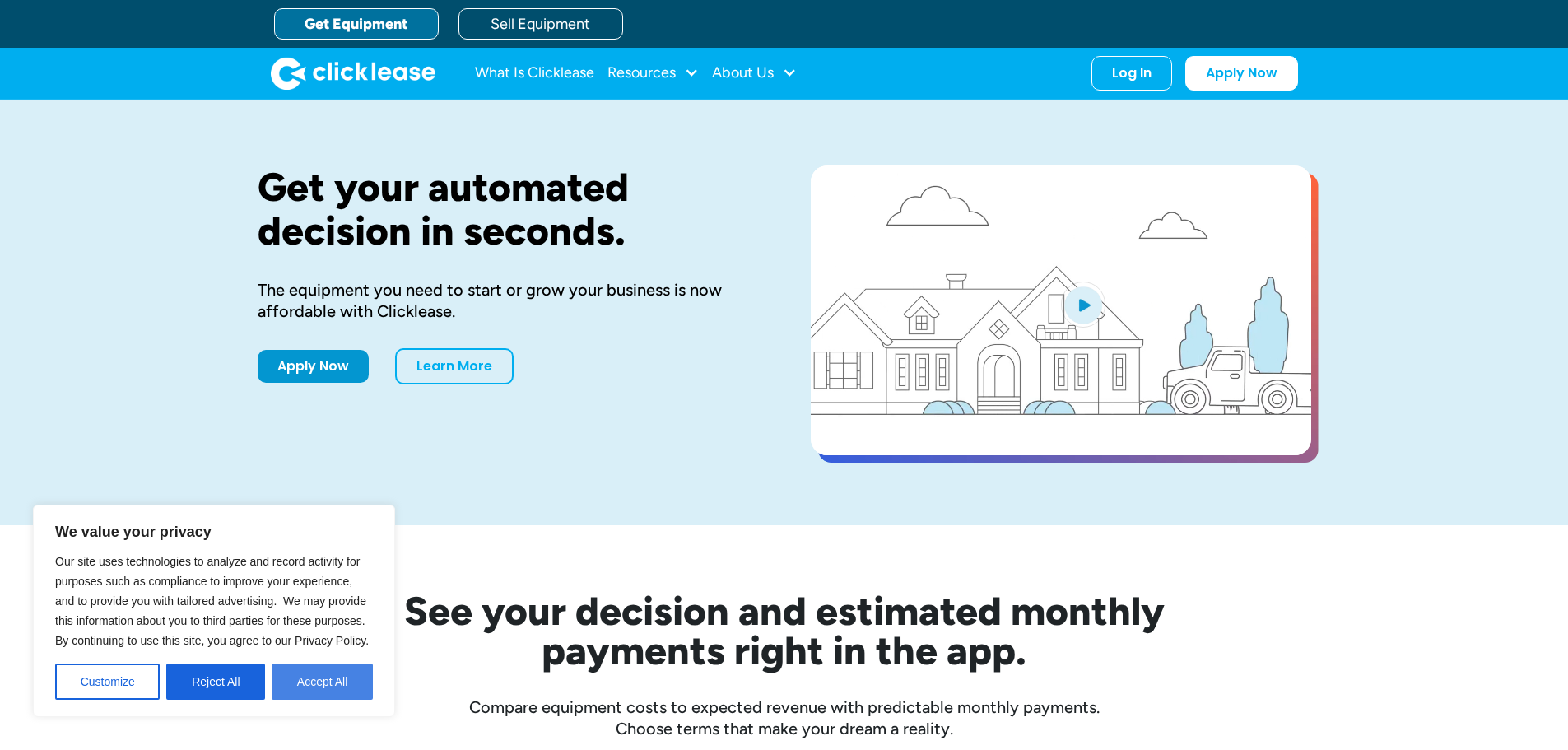
click at [316, 678] on button "Accept All" at bounding box center [323, 682] width 102 height 36
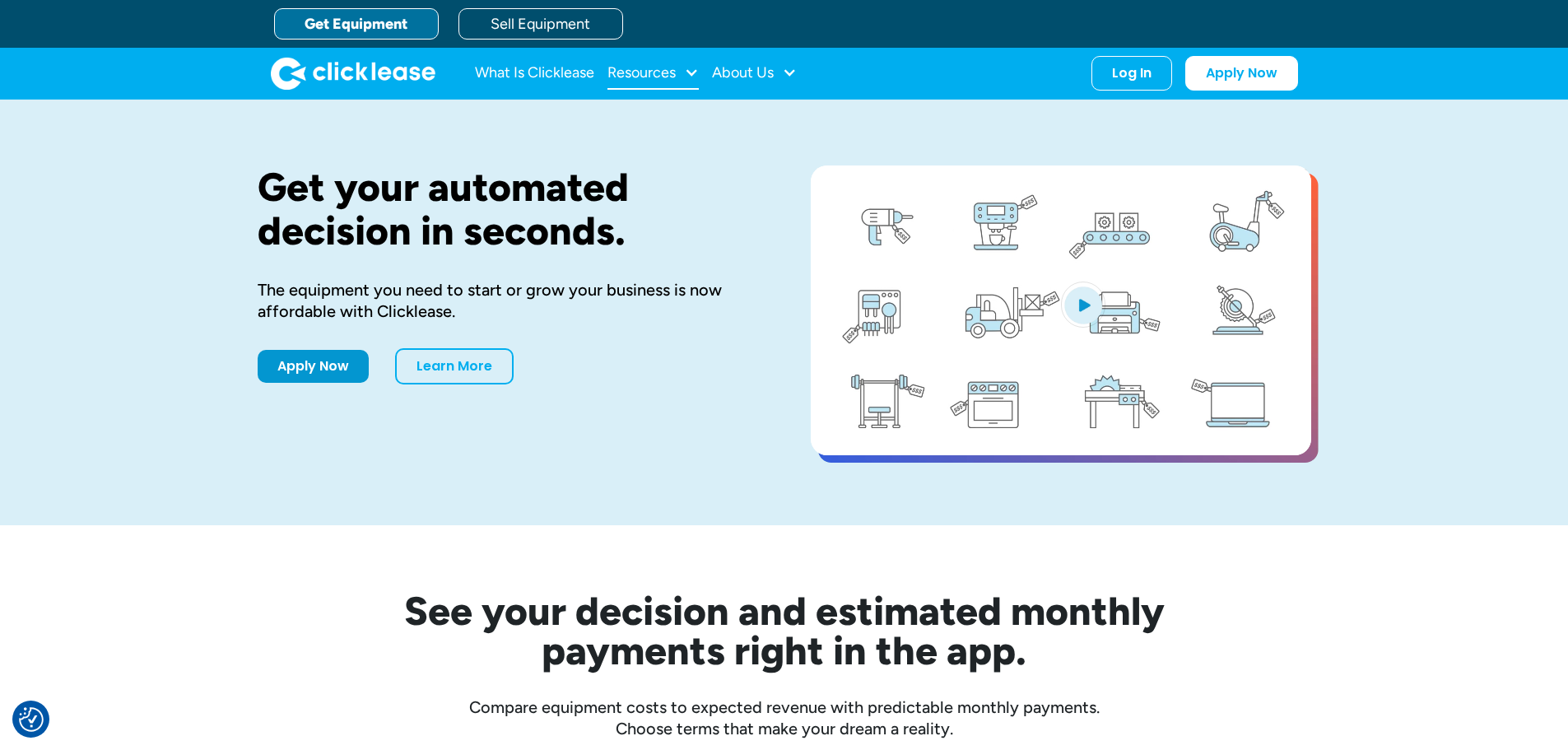
click at [643, 73] on div "Resources" at bounding box center [641, 73] width 68 height 0
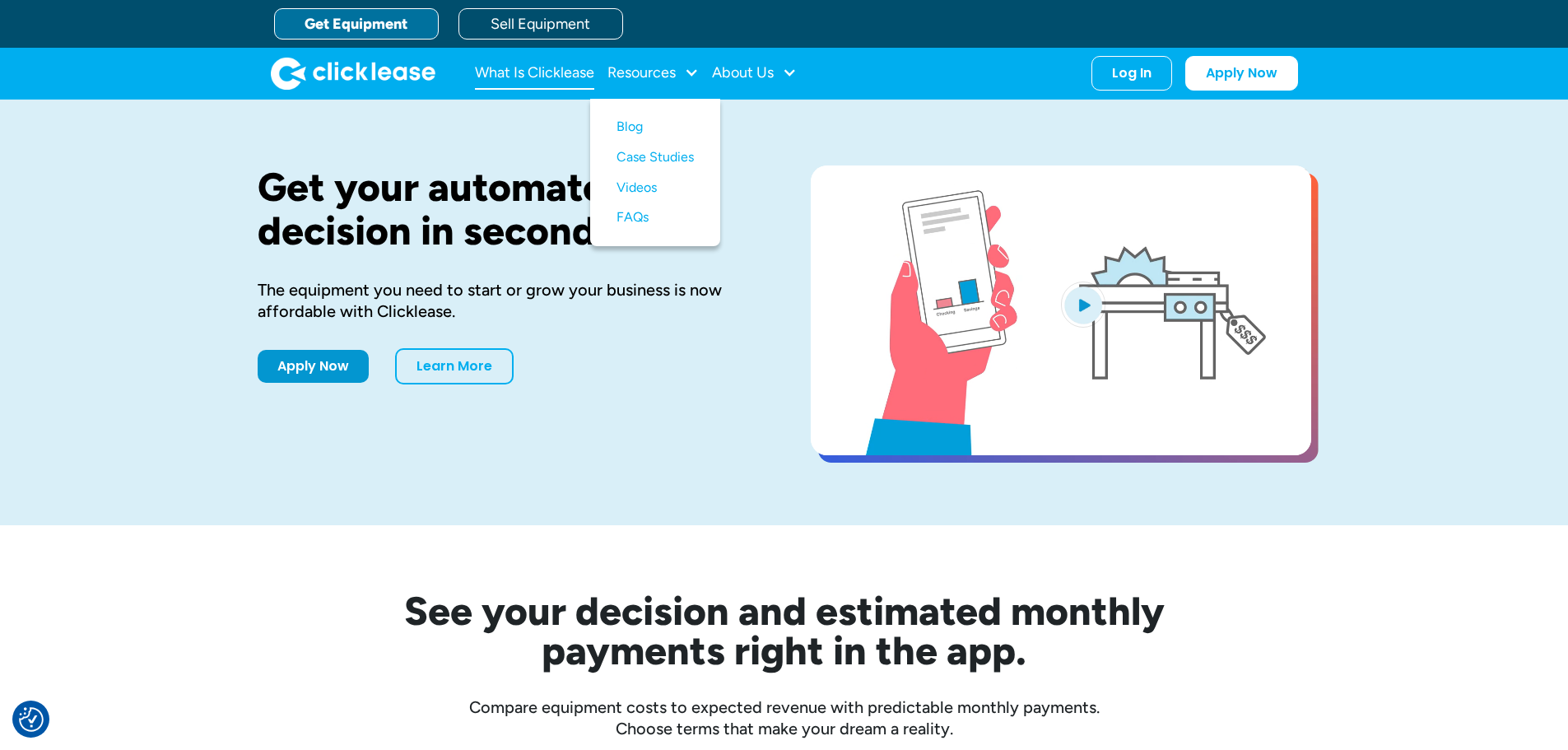
click at [572, 70] on link "What Is Clicklease" at bounding box center [534, 73] width 120 height 33
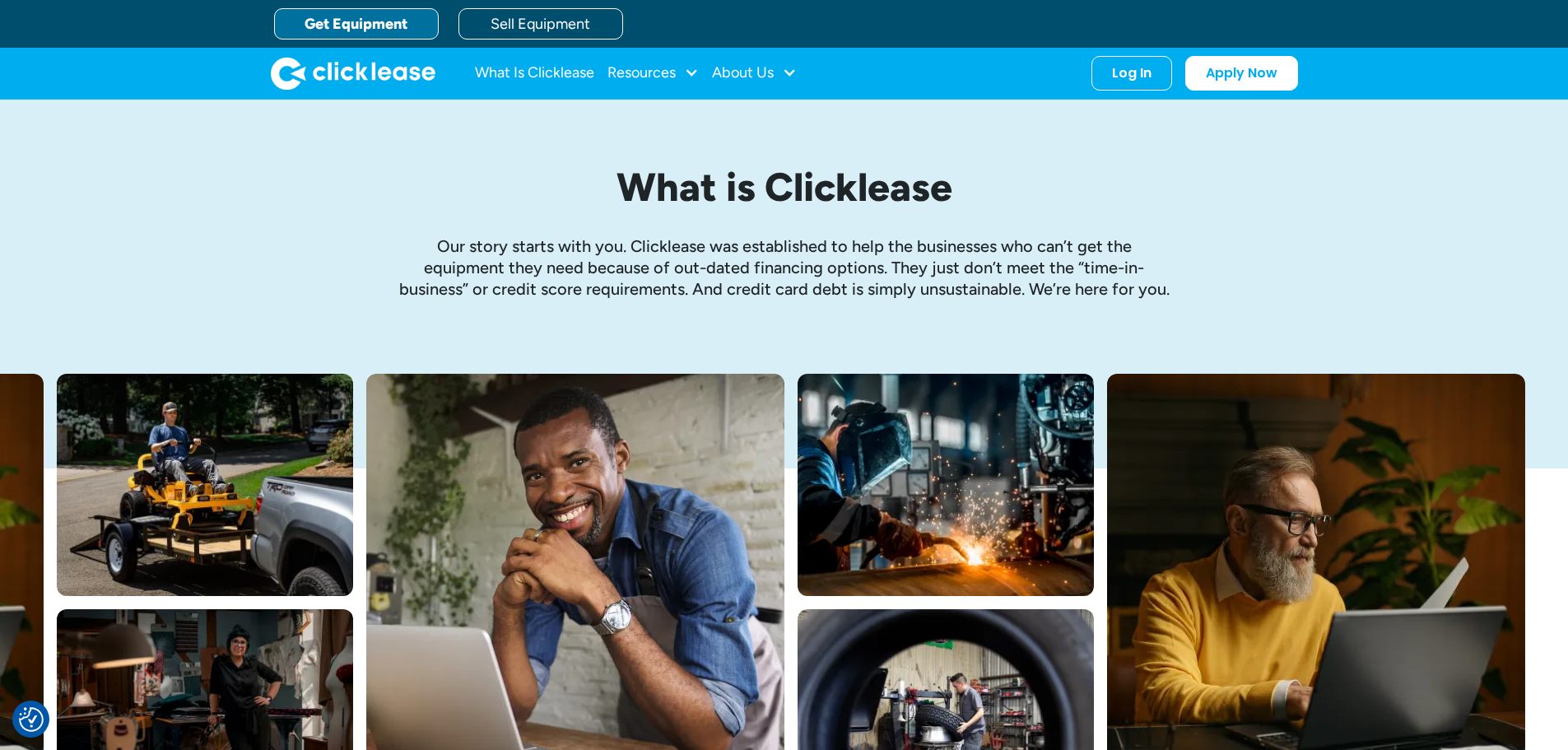
click at [414, 19] on link "Get Equipment" at bounding box center [356, 24] width 165 height 32
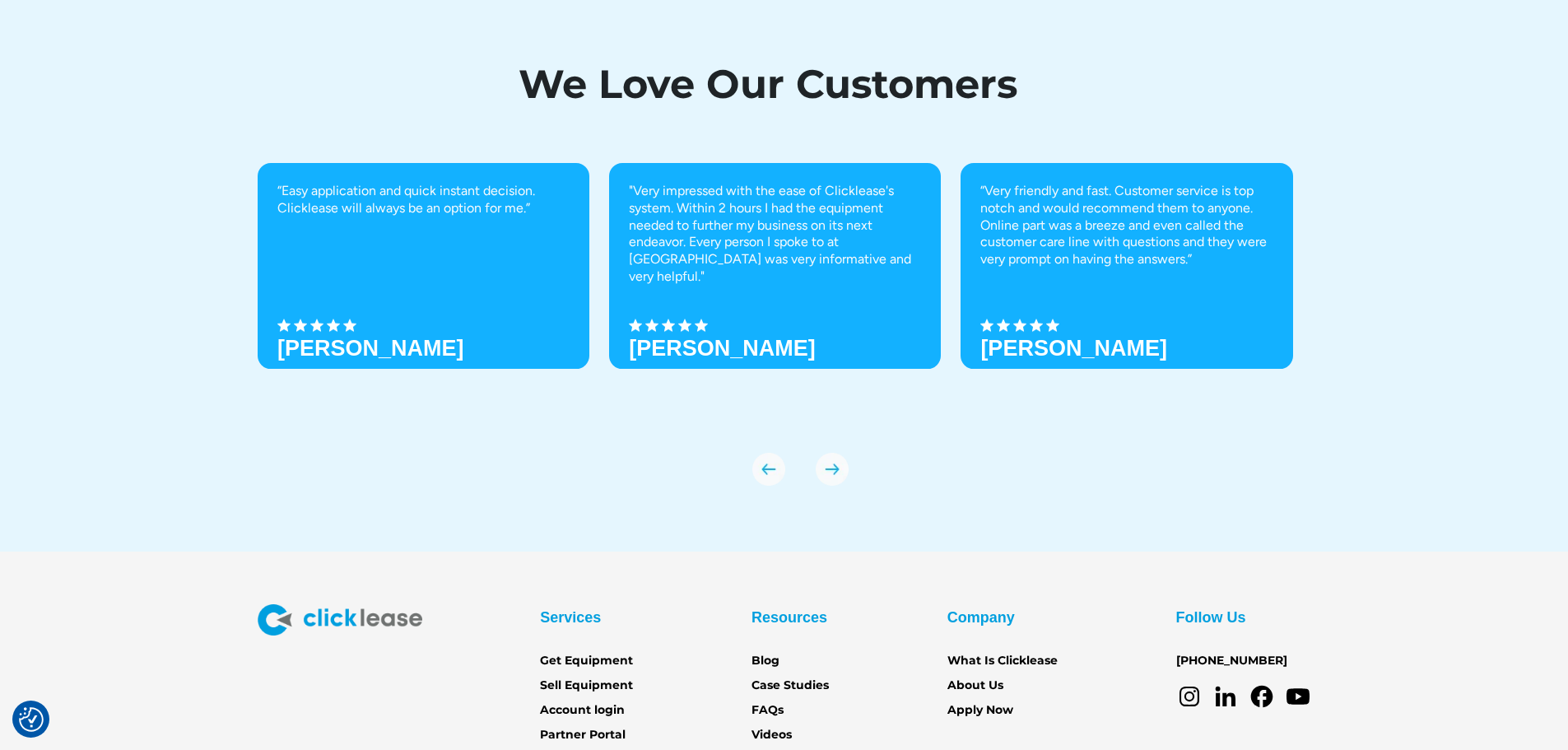
scroll to position [5752, 0]
